Goal: Information Seeking & Learning: Find specific fact

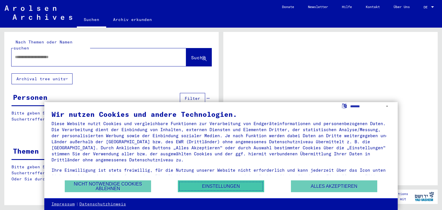
click at [220, 186] on button "Einstellungen" at bounding box center [221, 186] width 86 height 12
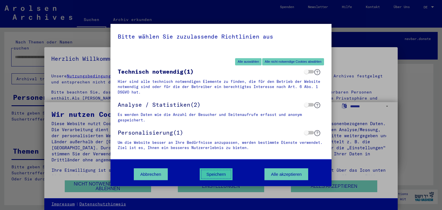
click at [212, 176] on button "Speichern" at bounding box center [216, 174] width 33 height 12
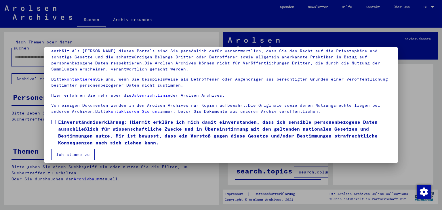
scroll to position [49, 0]
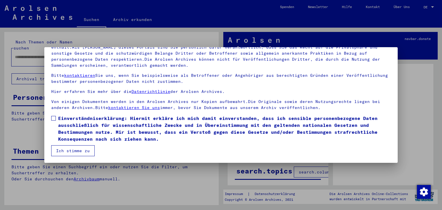
click at [63, 123] on span "Einverständniserklärung: Hiermit erkläre ich mich damit einverstanden, dass ich…" at bounding box center [224, 129] width 333 height 28
click at [72, 149] on button "Ich stimme zu" at bounding box center [72, 150] width 43 height 11
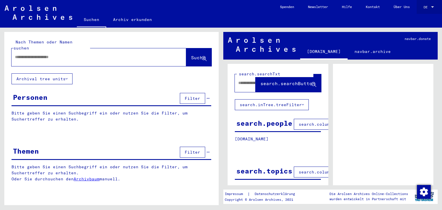
click at [432, 3] on div "DE DE" at bounding box center [429, 6] width 12 height 10
click at [421, 9] on span "English" at bounding box center [418, 10] width 14 height 4
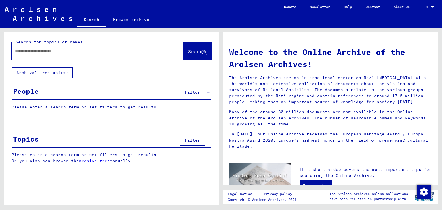
click at [129, 54] on input "text" at bounding box center [90, 51] width 151 height 6
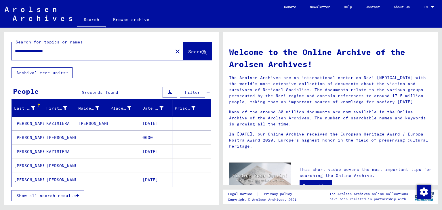
click at [70, 194] on span "Show all search results" at bounding box center [46, 195] width 60 height 5
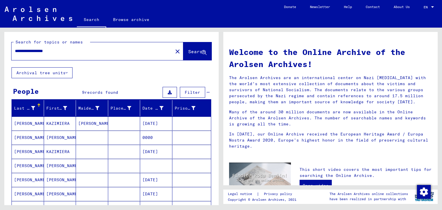
click at [60, 52] on input "**********" at bounding box center [90, 51] width 151 height 6
type input "*"
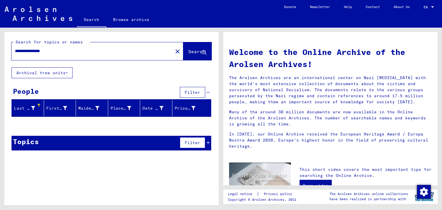
drag, startPoint x: 67, startPoint y: 53, endPoint x: 0, endPoint y: 46, distance: 67.4
click at [0, 46] on div "**********" at bounding box center [110, 117] width 221 height 178
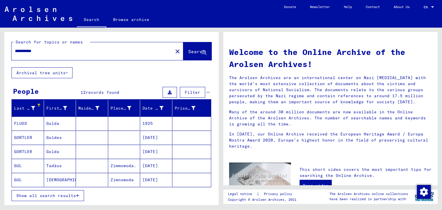
click at [28, 196] on span "Show all search results" at bounding box center [46, 195] width 60 height 5
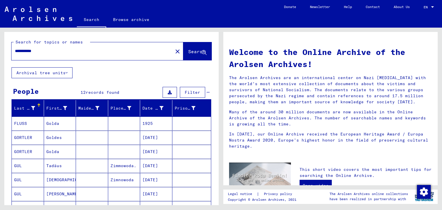
click at [91, 51] on input "**********" at bounding box center [90, 51] width 151 height 6
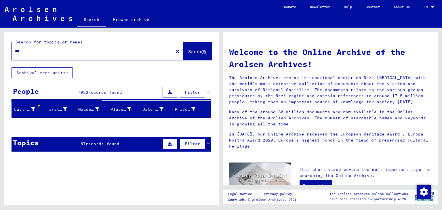
drag, startPoint x: 67, startPoint y: 47, endPoint x: 3, endPoint y: 53, distance: 63.6
click at [3, 53] on div "Search for topics or names *** close Search Archival tree units People 7922 rec…" at bounding box center [110, 117] width 221 height 178
click at [23, 51] on input "***" at bounding box center [90, 51] width 151 height 6
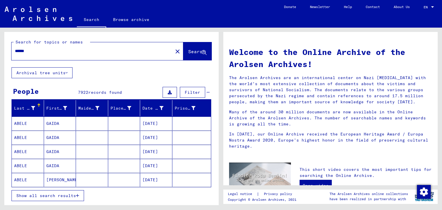
type input "******"
click at [62, 191] on button "Show all search results" at bounding box center [48, 195] width 72 height 11
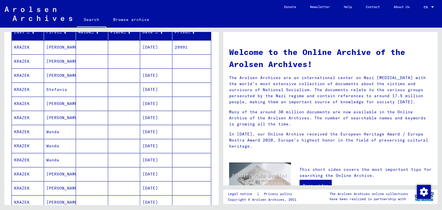
scroll to position [86, 0]
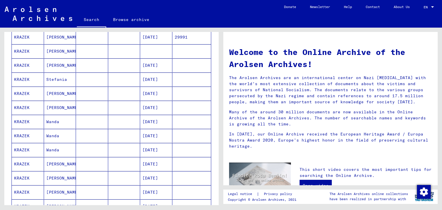
click at [66, 95] on mat-cell "[PERSON_NAME]" at bounding box center [60, 94] width 32 height 14
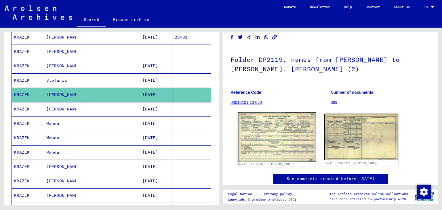
scroll to position [29, 0]
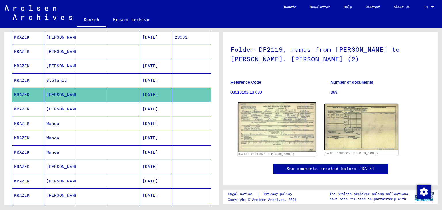
click at [290, 122] on img at bounding box center [277, 126] width 78 height 49
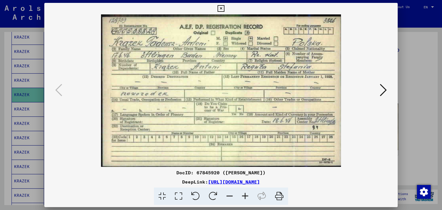
scroll to position [0, 0]
click at [399, 50] on div at bounding box center [221, 105] width 442 height 210
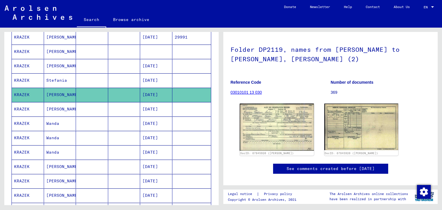
click at [62, 104] on mat-cell "[PERSON_NAME]" at bounding box center [60, 109] width 32 height 14
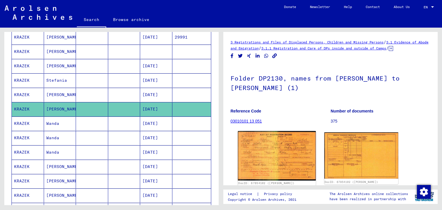
click at [283, 153] on img at bounding box center [277, 156] width 78 height 50
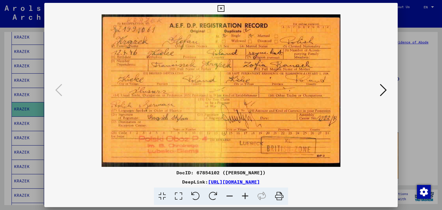
click at [25, 96] on div at bounding box center [221, 105] width 442 height 210
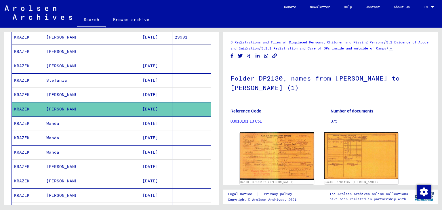
click at [70, 122] on mat-cell "Wanda" at bounding box center [60, 124] width 32 height 14
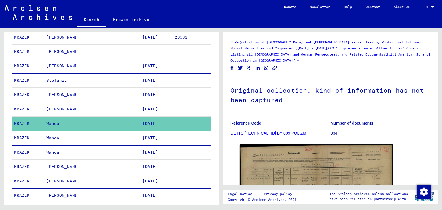
scroll to position [29, 0]
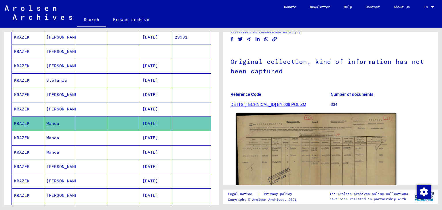
click at [292, 140] on img at bounding box center [316, 170] width 161 height 115
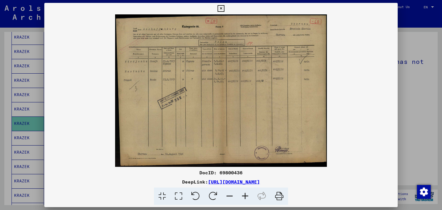
click at [32, 119] on div at bounding box center [221, 105] width 442 height 210
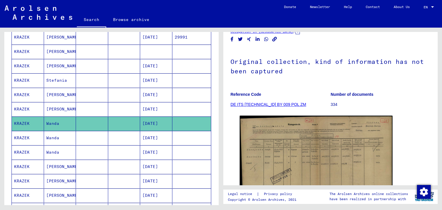
click at [47, 137] on mat-cell "Wanda" at bounding box center [60, 138] width 32 height 14
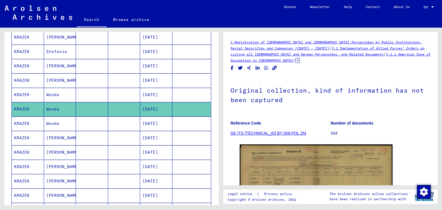
click at [104, 126] on mat-cell at bounding box center [92, 124] width 32 height 14
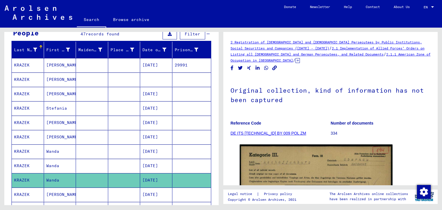
scroll to position [58, 0]
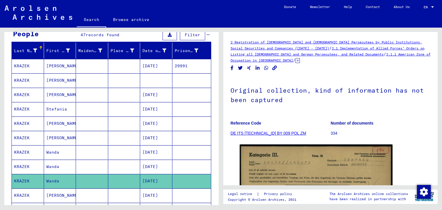
click at [73, 94] on mat-cell "[PERSON_NAME]" at bounding box center [60, 95] width 32 height 14
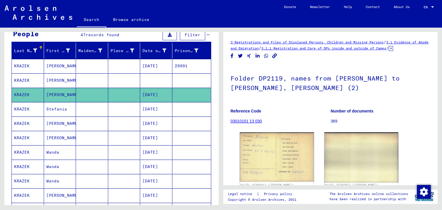
click at [76, 79] on mat-cell at bounding box center [92, 80] width 32 height 14
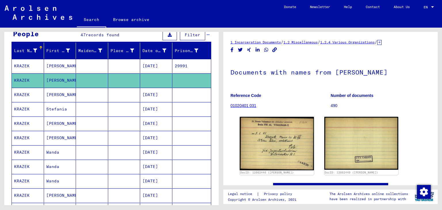
click at [83, 67] on mat-cell at bounding box center [92, 66] width 32 height 14
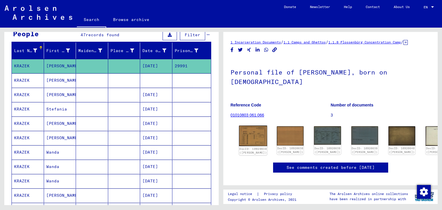
click at [254, 142] on img at bounding box center [253, 136] width 28 height 20
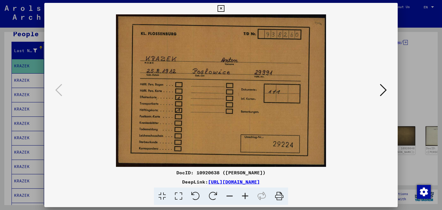
click at [15, 104] on div at bounding box center [221, 105] width 442 height 210
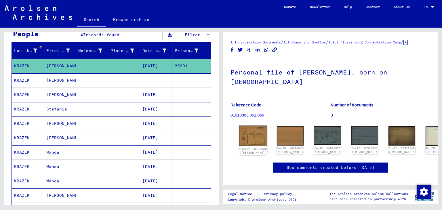
click at [257, 144] on img at bounding box center [253, 136] width 28 height 20
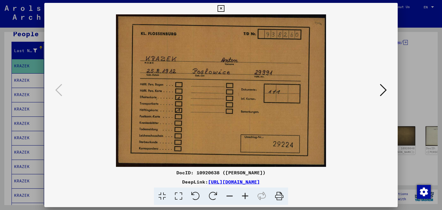
click at [384, 87] on icon at bounding box center [383, 90] width 7 height 14
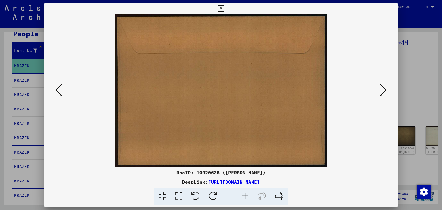
click at [385, 87] on icon at bounding box center [383, 90] width 7 height 14
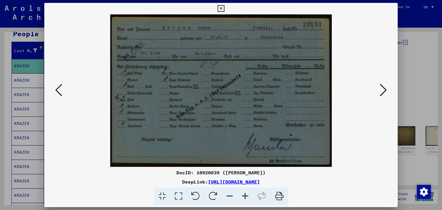
click at [385, 87] on icon at bounding box center [383, 90] width 7 height 14
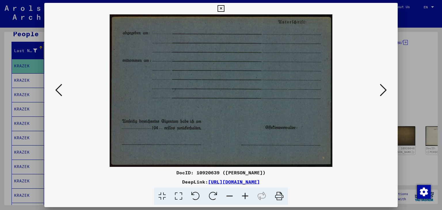
click at [385, 87] on icon at bounding box center [383, 90] width 7 height 14
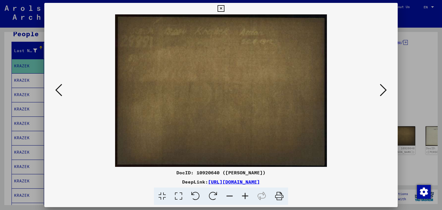
click at [385, 87] on icon at bounding box center [383, 90] width 7 height 14
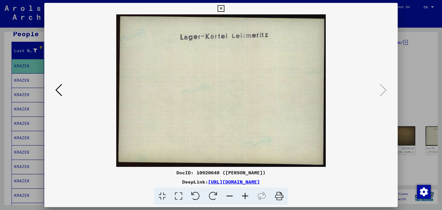
click at [67, 92] on img at bounding box center [221, 90] width 314 height 152
click at [57, 92] on icon at bounding box center [58, 90] width 7 height 14
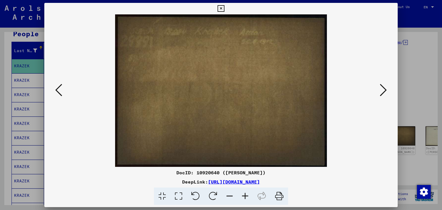
click at [13, 107] on div at bounding box center [221, 105] width 442 height 210
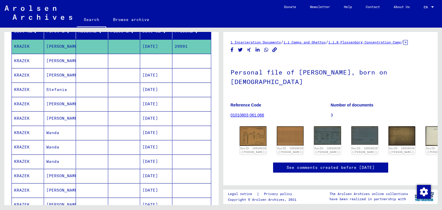
scroll to position [115, 0]
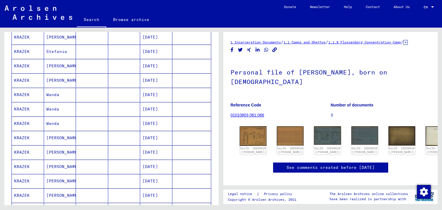
click at [63, 138] on mat-cell "[PERSON_NAME]" at bounding box center [60, 138] width 32 height 14
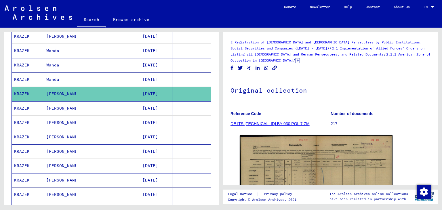
scroll to position [170, 0]
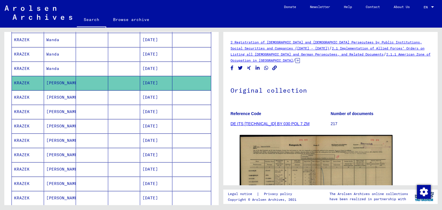
click at [172, 90] on mat-cell at bounding box center [191, 97] width 39 height 14
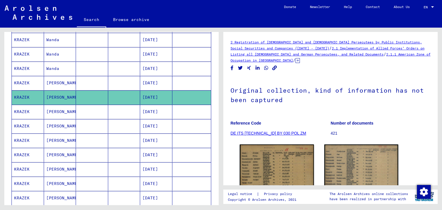
click at [180, 110] on mat-cell at bounding box center [191, 112] width 39 height 14
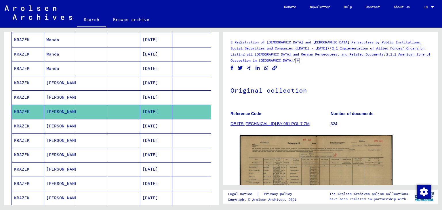
click at [172, 125] on mat-cell at bounding box center [191, 126] width 39 height 14
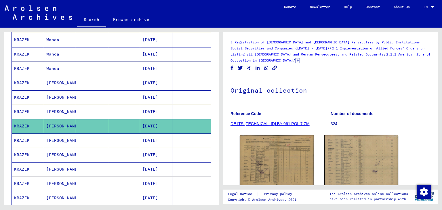
click at [180, 138] on mat-cell at bounding box center [191, 140] width 39 height 14
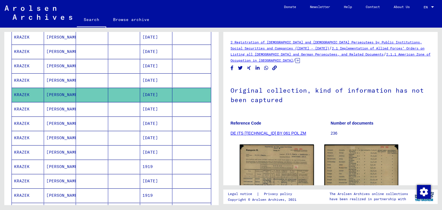
scroll to position [220, 0]
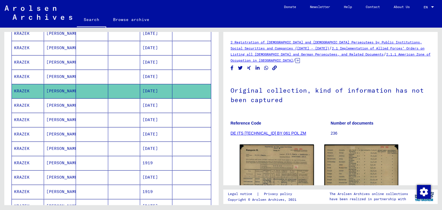
click at [172, 102] on mat-cell at bounding box center [191, 105] width 39 height 14
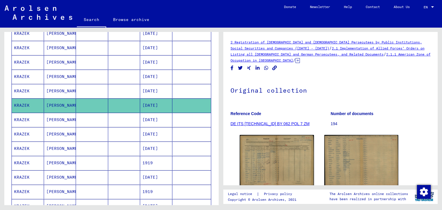
click at [166, 118] on mat-cell "[DATE]" at bounding box center [156, 120] width 32 height 14
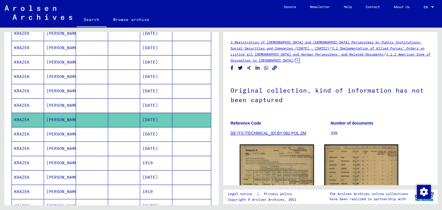
click at [152, 129] on mat-cell "[DATE]" at bounding box center [156, 134] width 32 height 14
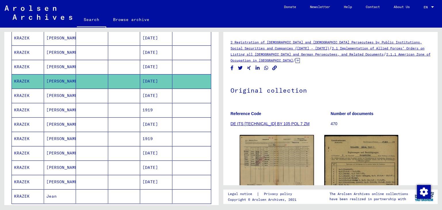
click at [154, 95] on mat-cell "[DATE]" at bounding box center [156, 96] width 32 height 14
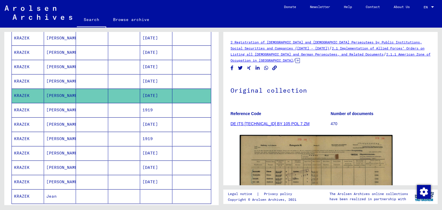
click at [157, 109] on mat-cell "1919" at bounding box center [156, 110] width 32 height 14
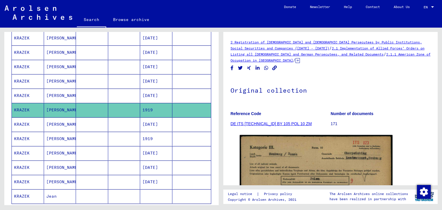
click at [155, 126] on mat-cell "[DATE]" at bounding box center [156, 124] width 32 height 14
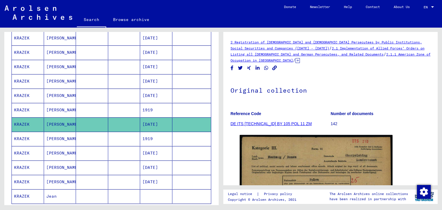
click at [159, 135] on mat-cell "1919" at bounding box center [156, 139] width 32 height 14
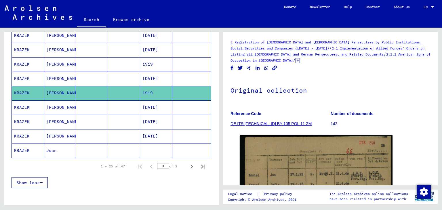
click at [157, 105] on mat-cell "[DATE]" at bounding box center [156, 107] width 32 height 14
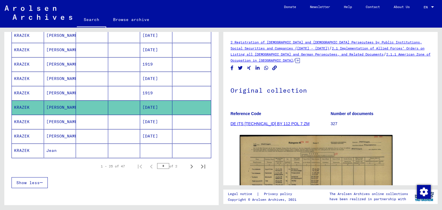
click at [180, 120] on mat-cell at bounding box center [191, 122] width 39 height 14
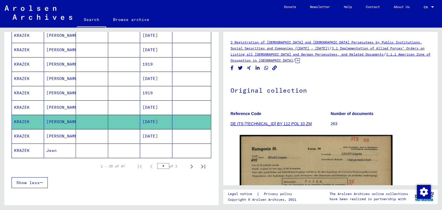
click at [165, 133] on mat-cell "[DATE]" at bounding box center [156, 136] width 32 height 14
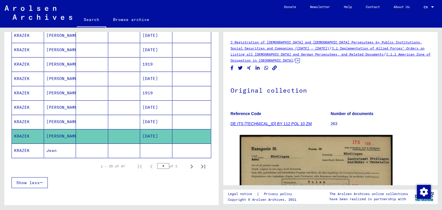
click at [144, 149] on mat-cell at bounding box center [156, 151] width 32 height 14
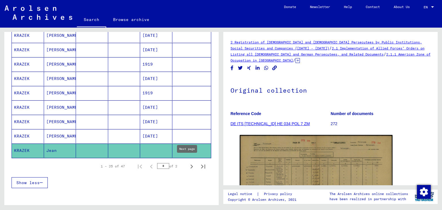
click at [190, 165] on icon "Next page" at bounding box center [191, 167] width 3 height 4
type input "*"
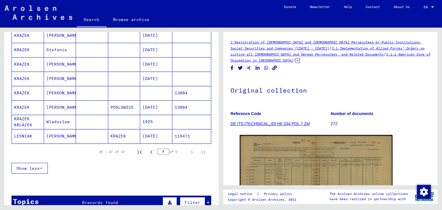
click at [168, 121] on mat-cell "1925" at bounding box center [156, 122] width 32 height 14
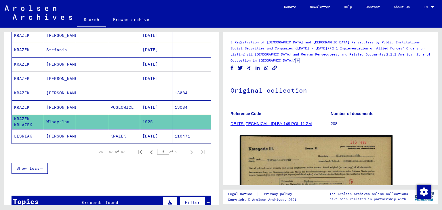
click at [163, 103] on mat-cell "[DATE]" at bounding box center [156, 107] width 32 height 14
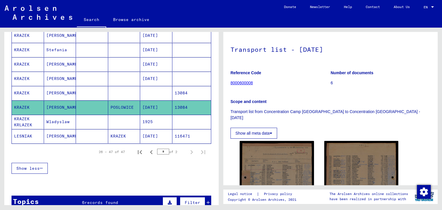
click at [172, 91] on mat-cell "13084" at bounding box center [191, 93] width 39 height 14
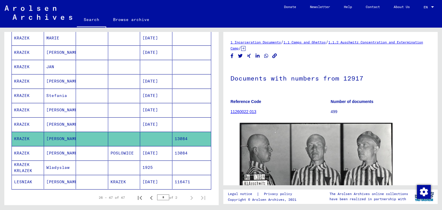
click at [158, 147] on mat-cell "[DATE]" at bounding box center [156, 153] width 32 height 14
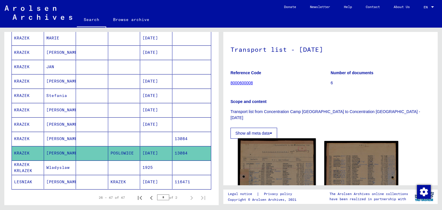
click at [287, 146] on img at bounding box center [277, 191] width 78 height 107
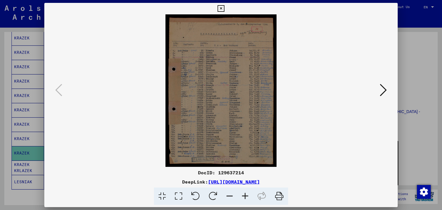
click at [412, 110] on div at bounding box center [221, 105] width 442 height 210
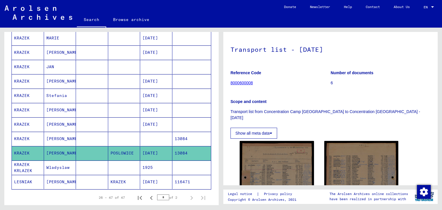
click at [145, 132] on mat-cell at bounding box center [156, 139] width 32 height 14
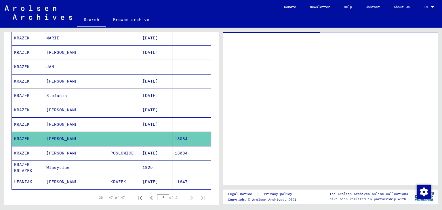
click at [140, 120] on mat-cell "[DATE]" at bounding box center [156, 124] width 32 height 14
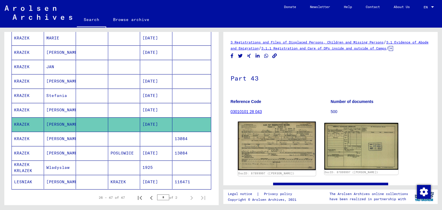
click at [283, 143] on img at bounding box center [277, 146] width 78 height 49
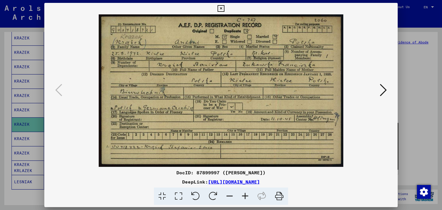
click at [21, 127] on div at bounding box center [221, 105] width 442 height 210
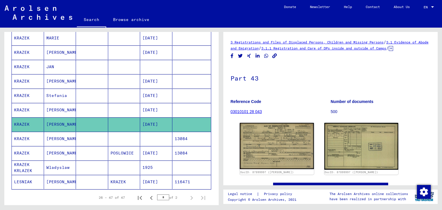
click at [62, 104] on mat-cell "[PERSON_NAME]" at bounding box center [60, 110] width 32 height 14
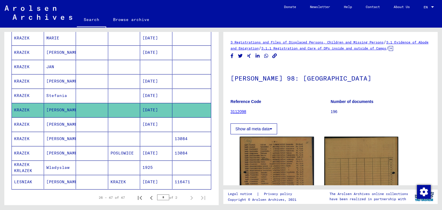
click at [141, 89] on mat-cell "[DATE]" at bounding box center [156, 96] width 32 height 14
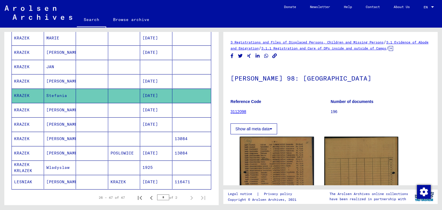
click at [142, 105] on mat-cell "[DATE]" at bounding box center [156, 110] width 32 height 14
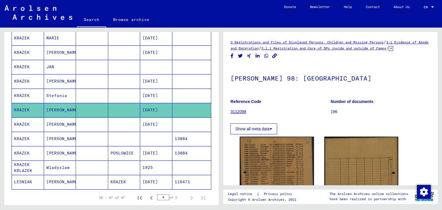
click at [141, 94] on mat-cell "[DATE]" at bounding box center [156, 96] width 32 height 14
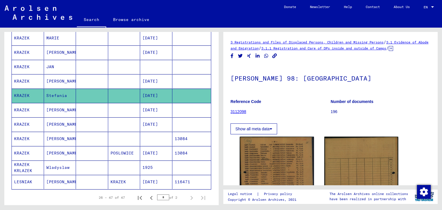
click at [143, 81] on mat-cell "[DATE]" at bounding box center [156, 81] width 32 height 14
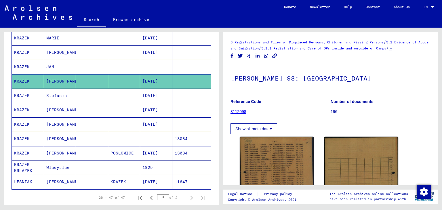
click at [146, 63] on mat-cell at bounding box center [156, 67] width 32 height 14
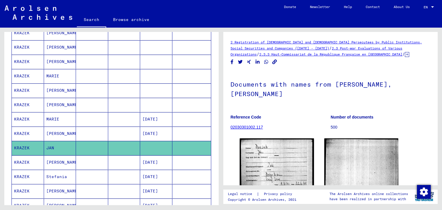
scroll to position [158, 0]
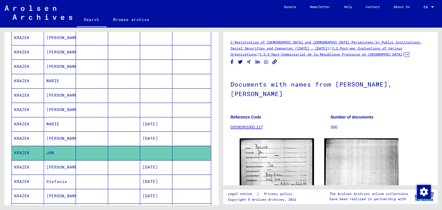
click at [98, 135] on mat-cell at bounding box center [92, 138] width 32 height 14
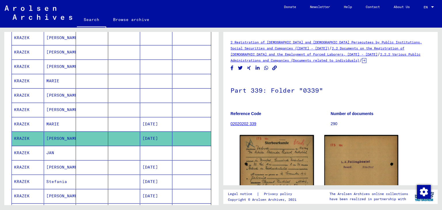
click at [97, 120] on mat-cell at bounding box center [92, 124] width 32 height 14
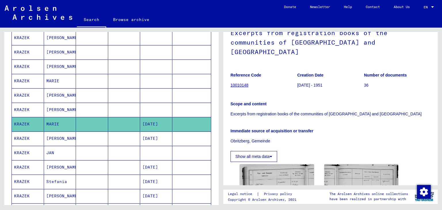
scroll to position [86, 0]
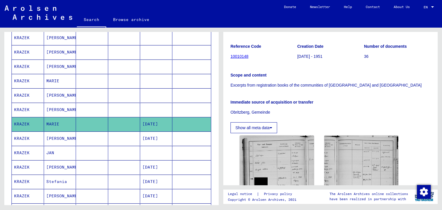
click at [175, 111] on mat-cell at bounding box center [191, 110] width 39 height 14
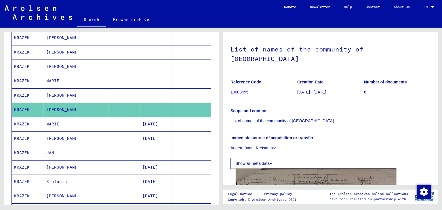
scroll to position [144, 0]
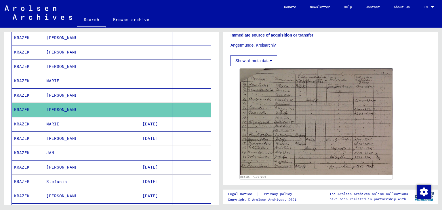
click at [172, 97] on mat-cell at bounding box center [191, 95] width 39 height 14
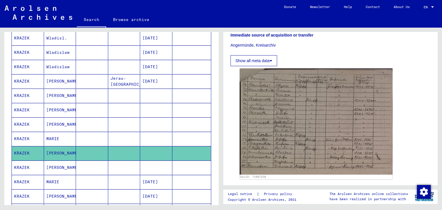
scroll to position [98, 0]
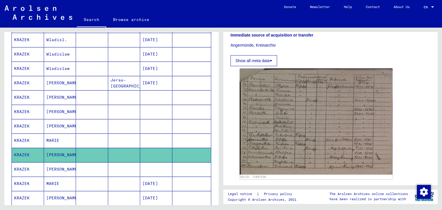
click at [108, 140] on mat-cell at bounding box center [124, 140] width 32 height 14
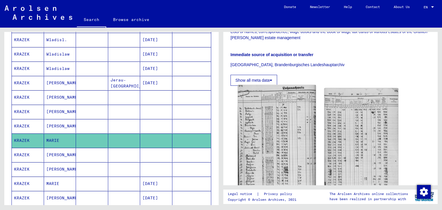
scroll to position [144, 0]
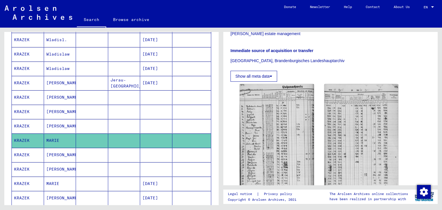
click at [183, 129] on mat-cell at bounding box center [191, 126] width 39 height 14
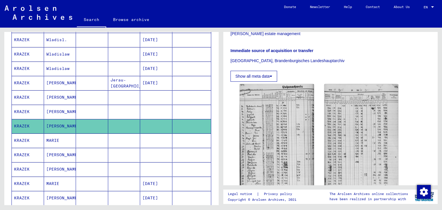
click at [168, 112] on mat-cell at bounding box center [156, 112] width 32 height 14
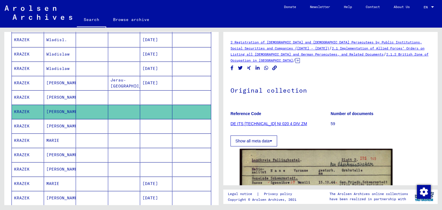
click at [172, 98] on mat-cell at bounding box center [191, 97] width 39 height 14
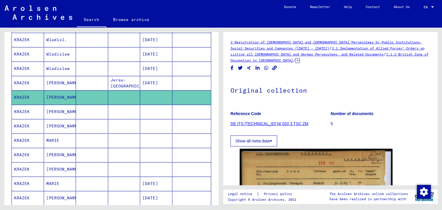
click at [174, 81] on mat-cell at bounding box center [191, 83] width 39 height 14
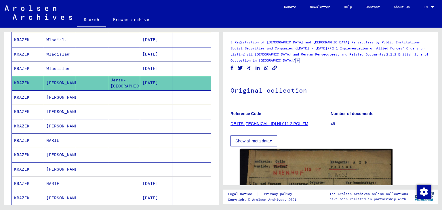
click at [175, 67] on mat-cell at bounding box center [191, 69] width 39 height 14
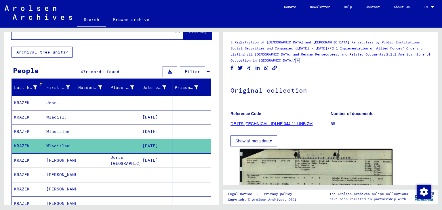
click at [141, 130] on mat-cell "[DATE]" at bounding box center [156, 132] width 32 height 14
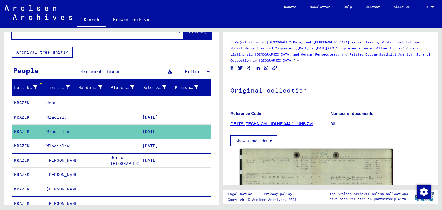
click at [140, 117] on mat-cell "[DATE]" at bounding box center [156, 117] width 32 height 14
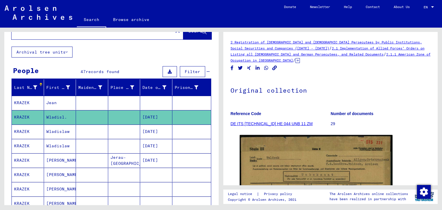
click at [155, 102] on mat-cell at bounding box center [156, 103] width 32 height 14
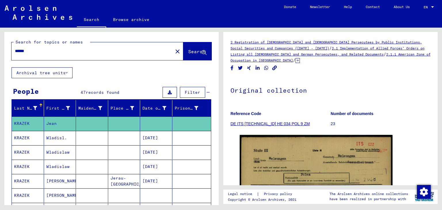
click at [89, 52] on input "******" at bounding box center [92, 51] width 154 height 6
type input "******"
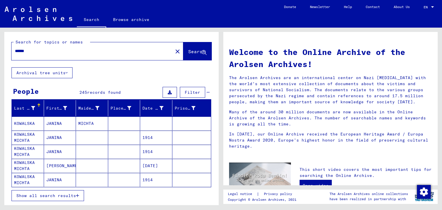
click at [46, 191] on button "Show all search results" at bounding box center [48, 195] width 72 height 11
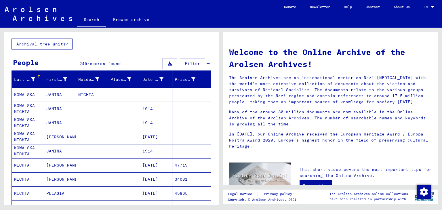
click at [124, 163] on mat-cell at bounding box center [124, 165] width 32 height 14
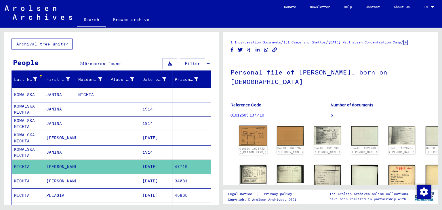
click at [254, 140] on img at bounding box center [253, 136] width 28 height 20
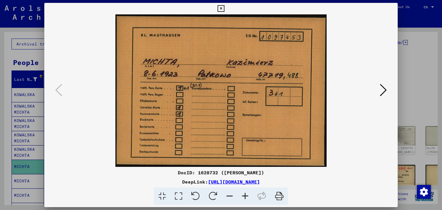
click at [379, 89] on button at bounding box center [383, 90] width 10 height 16
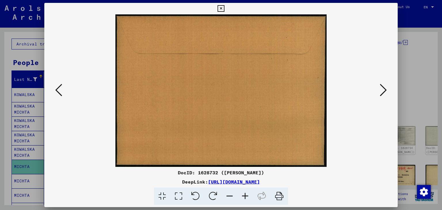
click at [380, 89] on icon at bounding box center [383, 90] width 7 height 14
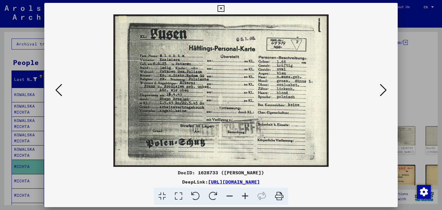
drag, startPoint x: 371, startPoint y: 90, endPoint x: 375, endPoint y: 90, distance: 3.8
click at [371, 91] on img at bounding box center [221, 90] width 314 height 152
click at [382, 89] on icon at bounding box center [383, 90] width 7 height 14
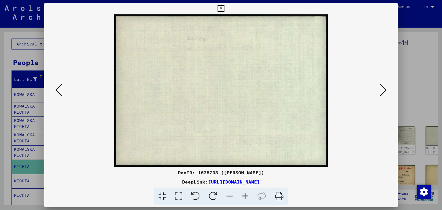
click at [382, 89] on icon at bounding box center [383, 90] width 7 height 14
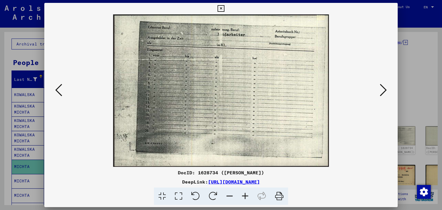
click at [382, 89] on icon at bounding box center [383, 90] width 7 height 14
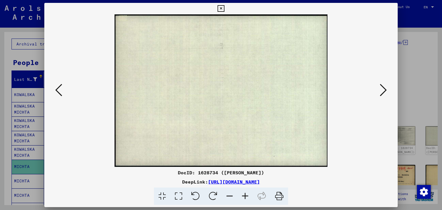
click at [382, 89] on icon at bounding box center [383, 90] width 7 height 14
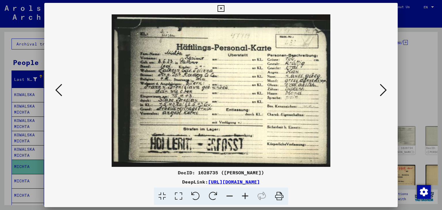
click at [400, 89] on div at bounding box center [221, 105] width 442 height 210
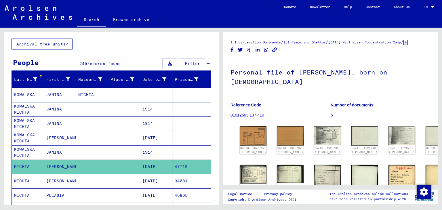
click at [91, 149] on mat-cell at bounding box center [92, 152] width 32 height 14
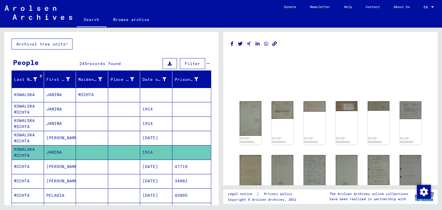
click at [129, 138] on mat-cell at bounding box center [124, 138] width 32 height 14
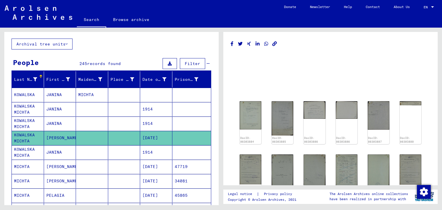
click at [127, 122] on mat-cell at bounding box center [124, 124] width 32 height 14
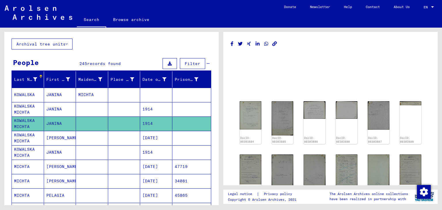
click at [133, 107] on mat-cell at bounding box center [124, 109] width 32 height 14
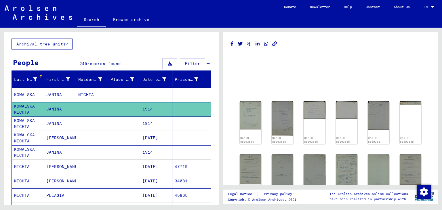
click at [134, 95] on mat-cell at bounding box center [124, 95] width 32 height 14
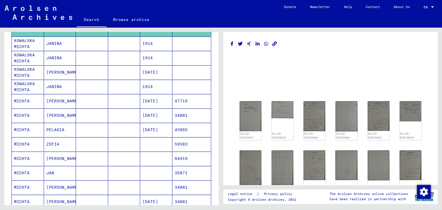
scroll to position [98, 0]
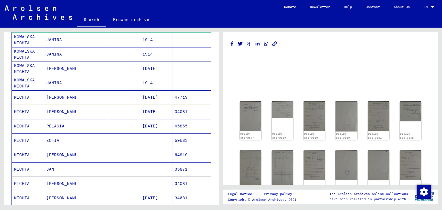
click at [103, 121] on mat-cell at bounding box center [92, 126] width 32 height 14
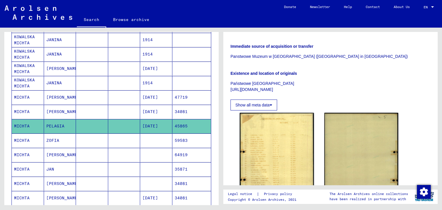
scroll to position [86, 0]
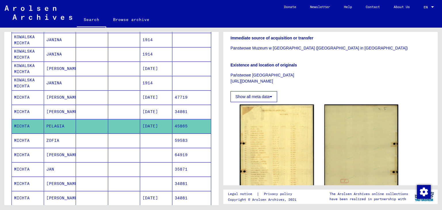
click at [148, 110] on mat-cell "[DATE]" at bounding box center [156, 112] width 32 height 14
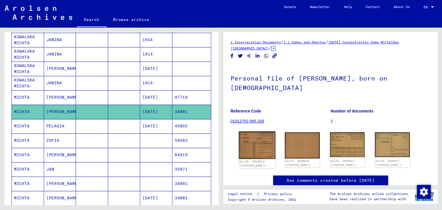
click at [261, 148] on img at bounding box center [257, 145] width 37 height 28
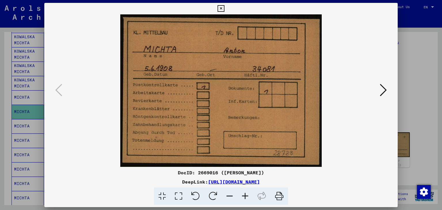
click at [401, 87] on div at bounding box center [221, 105] width 442 height 210
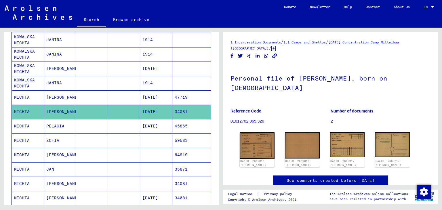
click at [143, 153] on mat-cell at bounding box center [156, 155] width 32 height 14
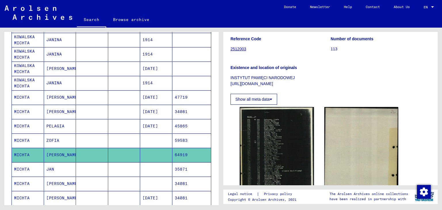
scroll to position [58, 0]
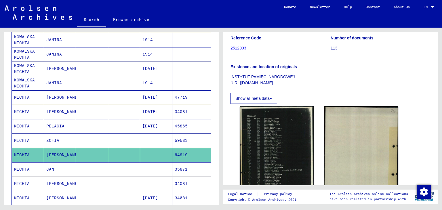
click at [154, 148] on mat-cell at bounding box center [156, 155] width 32 height 14
click at [157, 136] on mat-cell at bounding box center [156, 140] width 32 height 14
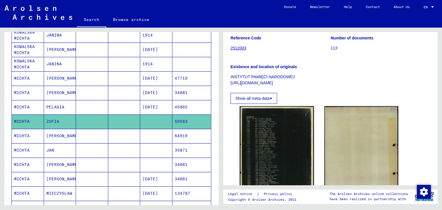
scroll to position [127, 0]
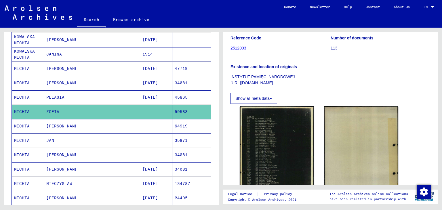
click at [119, 134] on mat-cell at bounding box center [124, 140] width 32 height 14
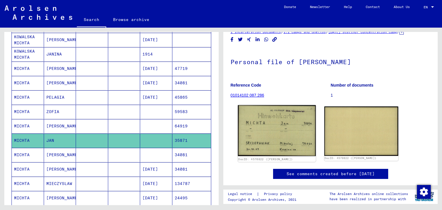
scroll to position [29, 0]
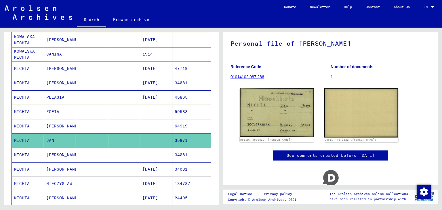
click at [165, 156] on mat-cell at bounding box center [156, 155] width 32 height 14
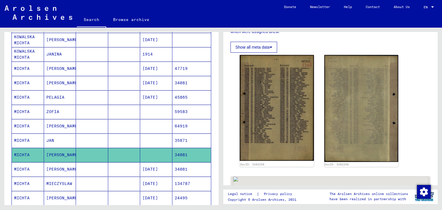
scroll to position [144, 0]
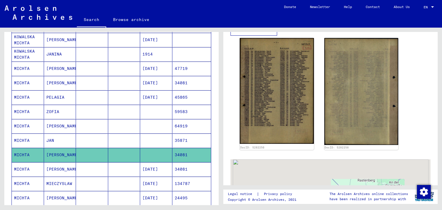
click at [149, 165] on mat-cell "[DATE]" at bounding box center [156, 169] width 32 height 14
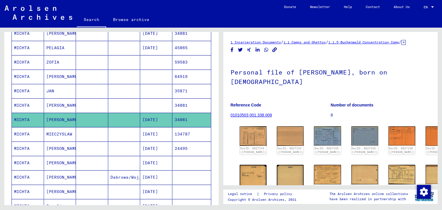
scroll to position [213, 0]
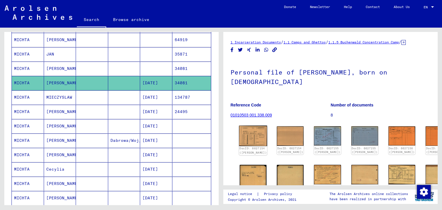
click at [244, 139] on img at bounding box center [253, 136] width 28 height 20
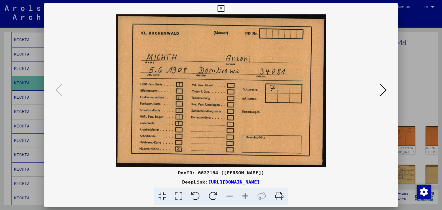
click at [0, 122] on div at bounding box center [221, 105] width 442 height 210
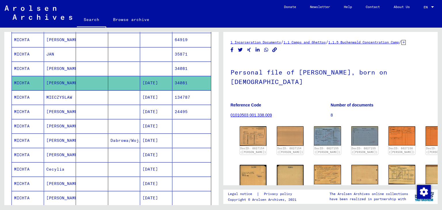
click at [177, 93] on mat-cell "134787" at bounding box center [191, 97] width 39 height 14
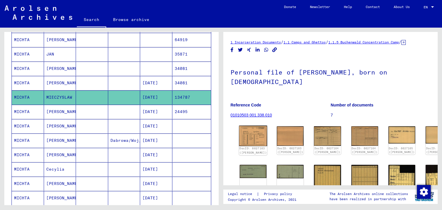
click at [256, 141] on img at bounding box center [253, 136] width 28 height 20
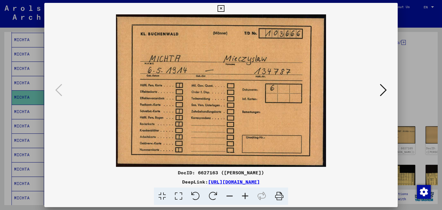
click at [388, 87] on button at bounding box center [383, 90] width 10 height 16
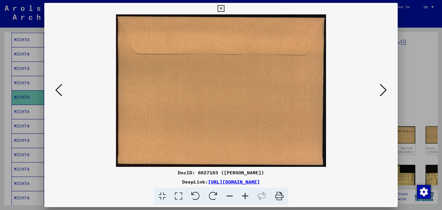
click at [385, 88] on icon at bounding box center [383, 90] width 7 height 14
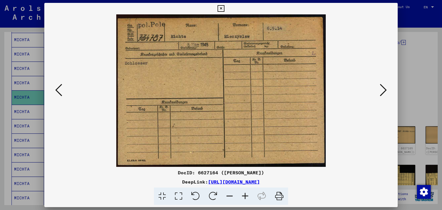
click at [385, 89] on icon at bounding box center [383, 90] width 7 height 14
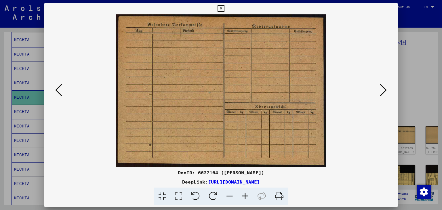
click at [385, 89] on icon at bounding box center [383, 90] width 7 height 14
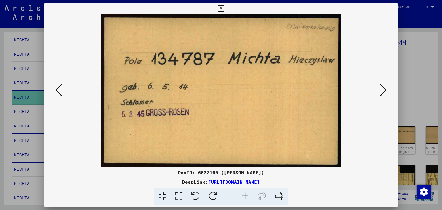
click at [385, 89] on icon at bounding box center [383, 90] width 7 height 14
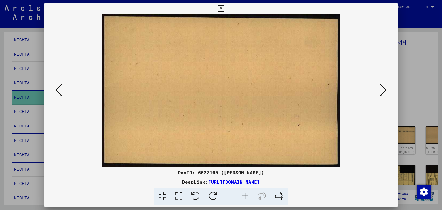
click at [61, 93] on icon at bounding box center [58, 90] width 7 height 14
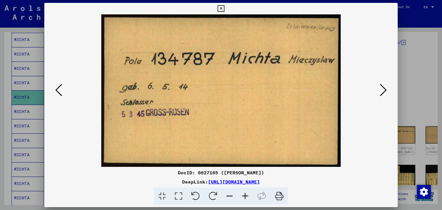
click at [25, 115] on div at bounding box center [221, 105] width 442 height 210
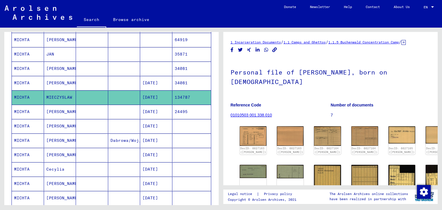
click at [120, 112] on mat-cell at bounding box center [124, 112] width 32 height 14
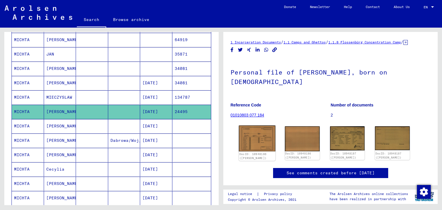
click at [247, 145] on img at bounding box center [257, 138] width 37 height 26
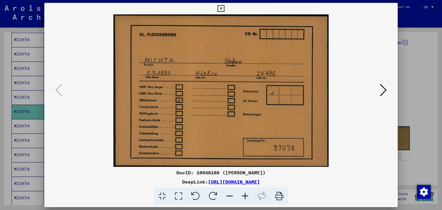
click at [387, 90] on button at bounding box center [383, 90] width 10 height 16
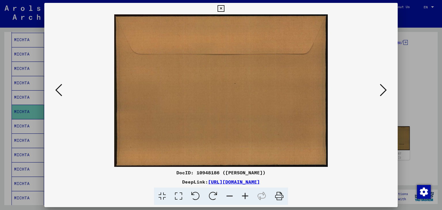
click at [387, 90] on button at bounding box center [383, 90] width 10 height 16
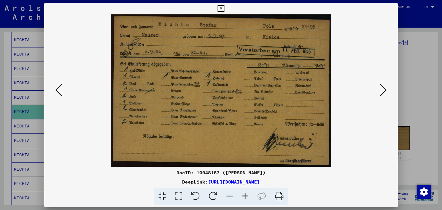
click at [387, 90] on button at bounding box center [383, 90] width 10 height 16
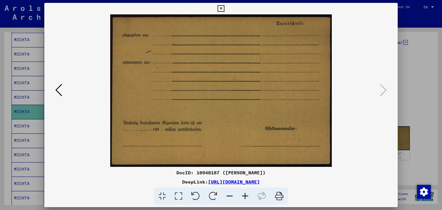
click at [408, 85] on div at bounding box center [221, 105] width 442 height 210
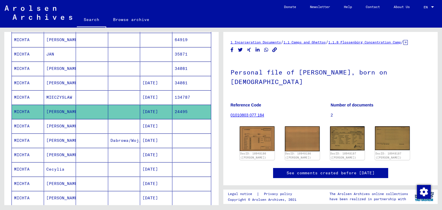
click at [162, 126] on mat-cell "[DATE]" at bounding box center [156, 126] width 32 height 14
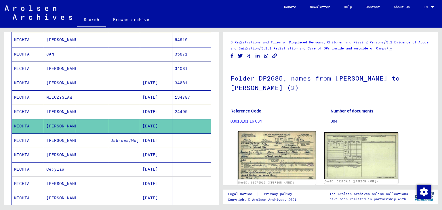
click at [243, 152] on img at bounding box center [277, 155] width 78 height 48
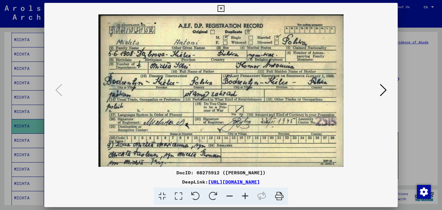
click at [24, 104] on div at bounding box center [221, 105] width 442 height 210
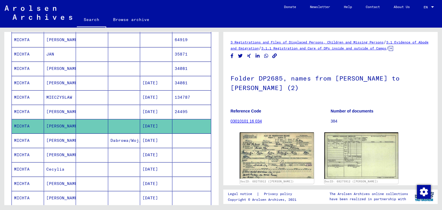
click at [70, 108] on mat-cell "[PERSON_NAME]" at bounding box center [60, 112] width 32 height 14
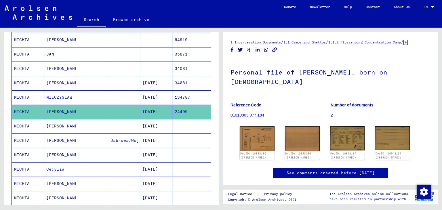
click at [96, 95] on mat-cell at bounding box center [92, 97] width 32 height 14
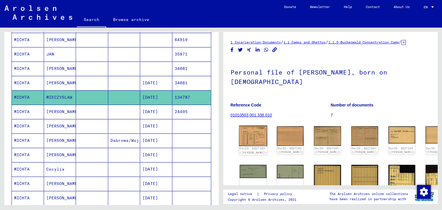
click at [249, 141] on img at bounding box center [253, 136] width 28 height 20
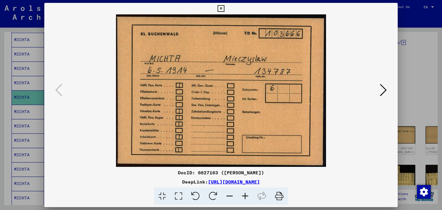
click at [17, 110] on div at bounding box center [221, 105] width 442 height 210
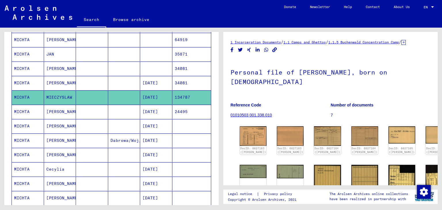
click at [86, 76] on mat-cell at bounding box center [92, 83] width 32 height 14
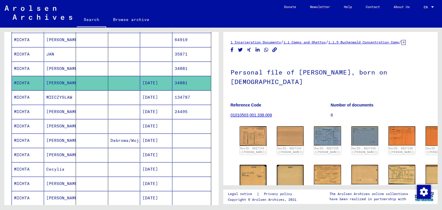
click at [80, 173] on mat-cell at bounding box center [92, 169] width 32 height 14
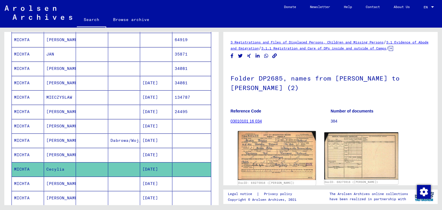
click at [256, 152] on img at bounding box center [277, 155] width 78 height 49
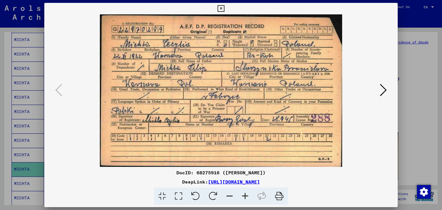
click at [16, 112] on div at bounding box center [221, 105] width 442 height 210
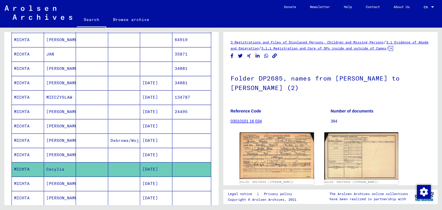
click at [92, 152] on mat-cell at bounding box center [92, 155] width 32 height 14
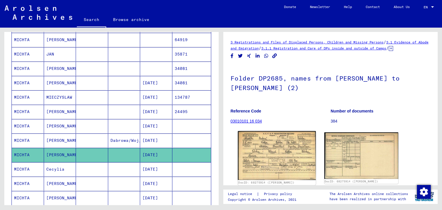
click at [261, 149] on img at bounding box center [277, 155] width 78 height 49
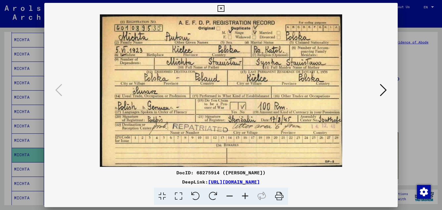
click at [16, 117] on div at bounding box center [221, 105] width 442 height 210
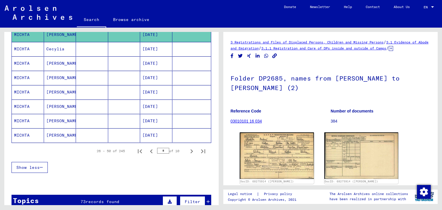
scroll to position [334, 0]
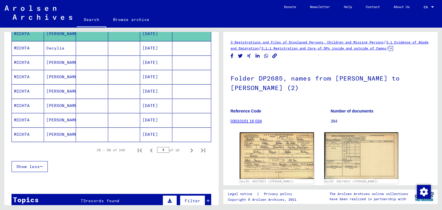
click at [114, 75] on mat-cell at bounding box center [124, 77] width 32 height 14
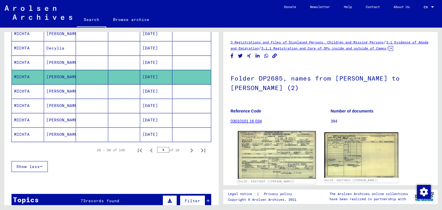
click at [291, 153] on img at bounding box center [277, 155] width 78 height 48
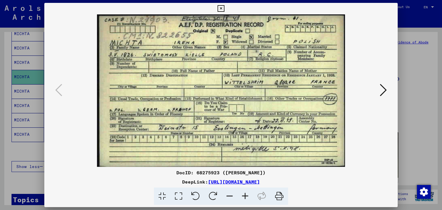
click at [31, 99] on div at bounding box center [221, 105] width 442 height 210
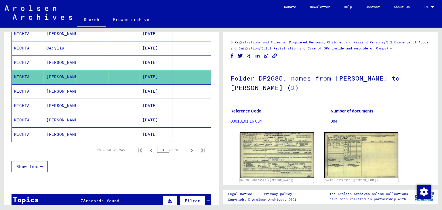
click at [66, 61] on mat-cell "[PERSON_NAME]" at bounding box center [60, 63] width 32 height 14
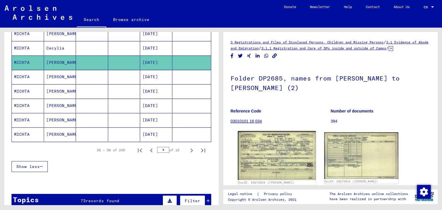
click at [265, 153] on img at bounding box center [277, 155] width 78 height 49
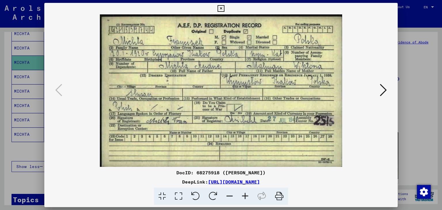
click at [12, 89] on div at bounding box center [221, 105] width 442 height 210
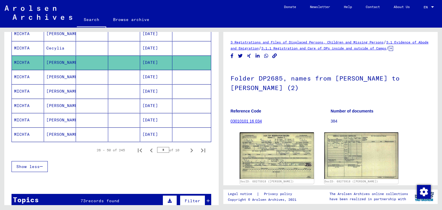
click at [76, 113] on mat-cell at bounding box center [92, 120] width 32 height 14
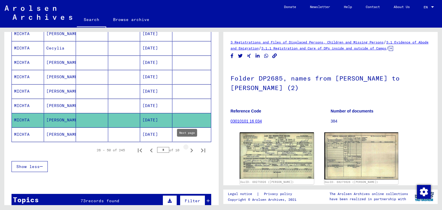
click at [188, 146] on icon "Next page" at bounding box center [192, 150] width 8 height 8
type input "*"
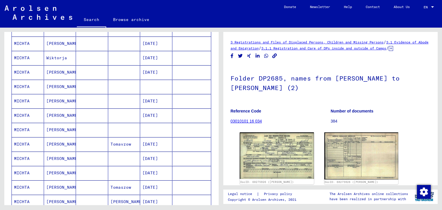
scroll to position [219, 0]
